Goal: Information Seeking & Learning: Learn about a topic

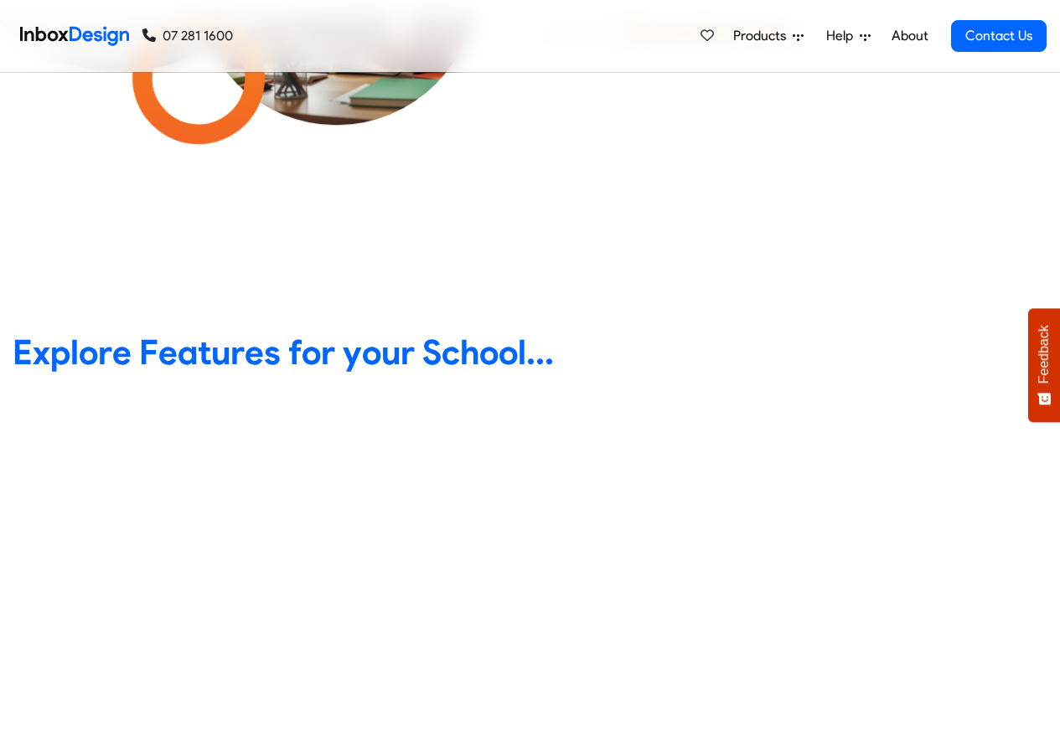
scroll to position [603, 0]
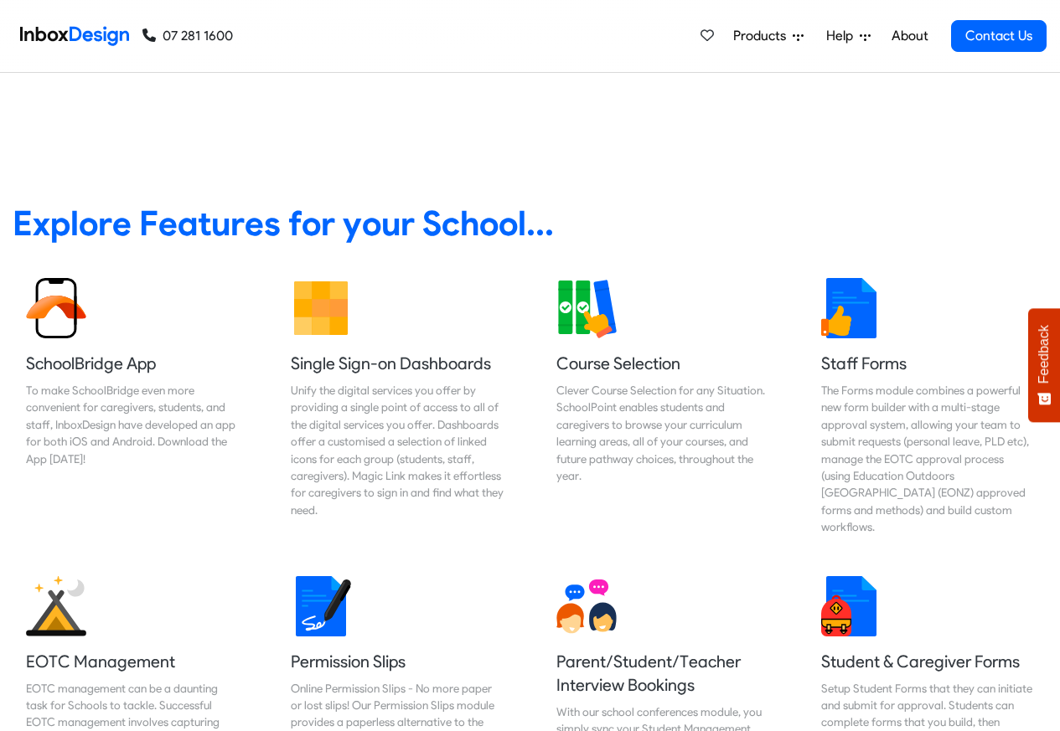
click at [760, 36] on span "Products" at bounding box center [762, 36] width 59 height 20
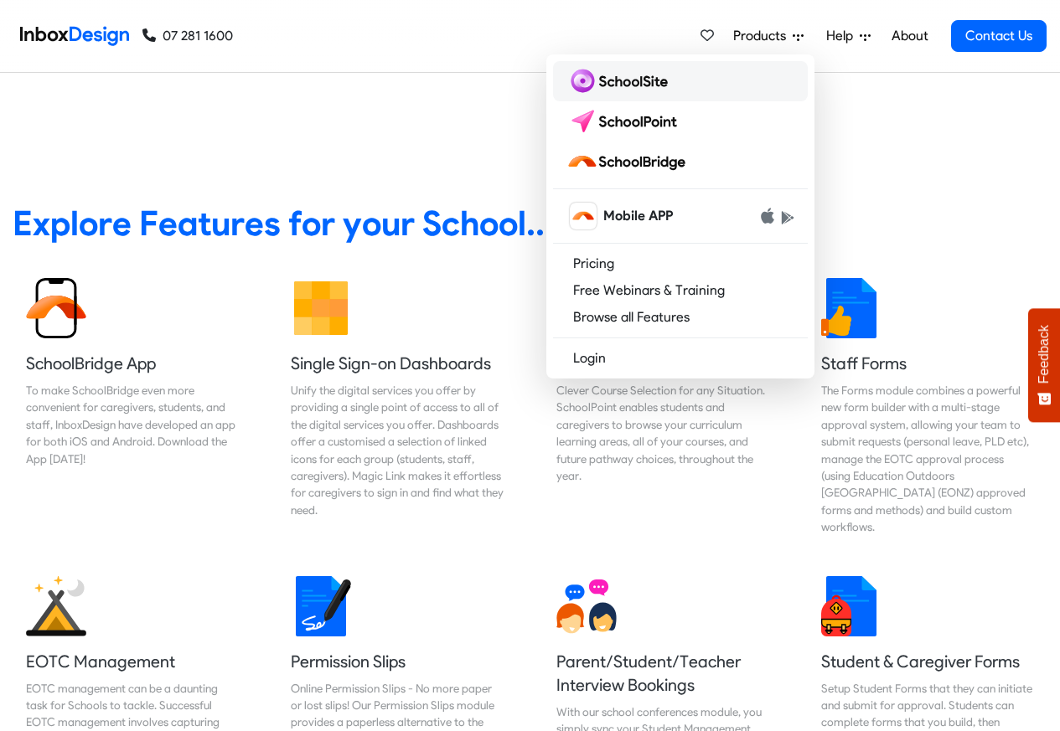
click at [606, 84] on img at bounding box center [620, 81] width 108 height 27
